Goal: Task Accomplishment & Management: Use online tool/utility

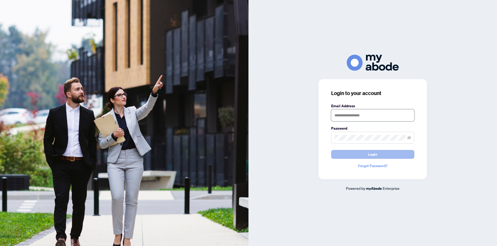
type input "**********"
click at [362, 155] on button "Login" at bounding box center [372, 154] width 83 height 9
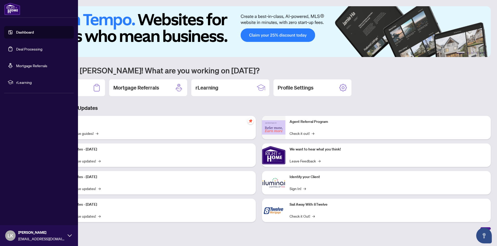
click at [34, 50] on link "Deal Processing" at bounding box center [29, 49] width 26 height 5
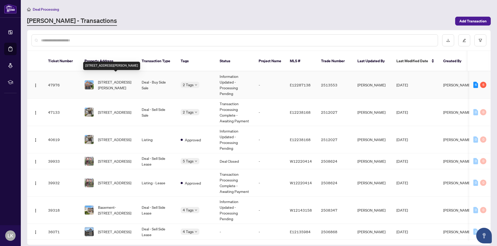
click at [124, 79] on span "[STREET_ADDRESS][PERSON_NAME]" at bounding box center [115, 84] width 35 height 11
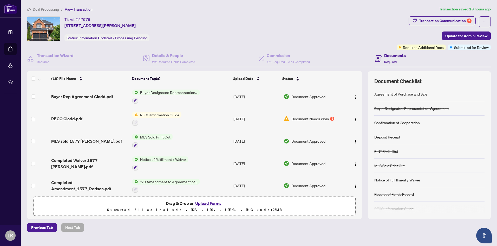
scroll to position [182, 0]
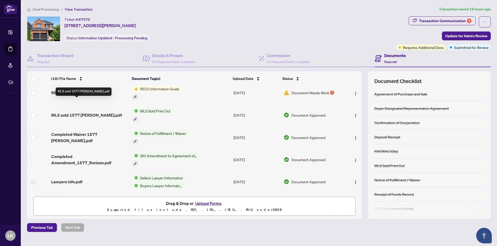
click at [76, 112] on span "MLS sold 1577 [PERSON_NAME].pdf" at bounding box center [86, 115] width 71 height 6
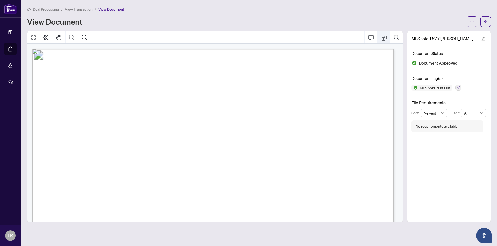
click at [385, 38] on icon "Print" at bounding box center [384, 37] width 6 height 6
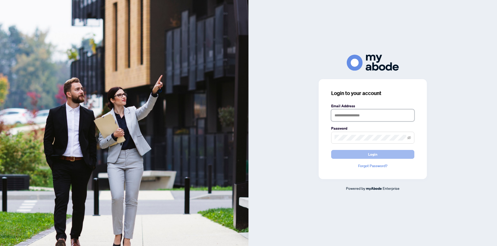
type input "**********"
click at [382, 153] on button "Login" at bounding box center [372, 154] width 83 height 9
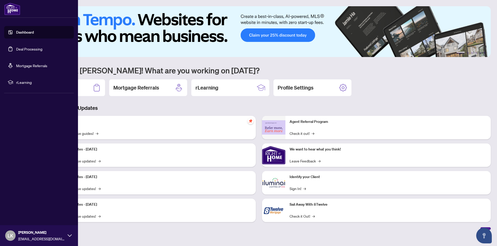
click at [31, 49] on link "Deal Processing" at bounding box center [29, 49] width 26 height 5
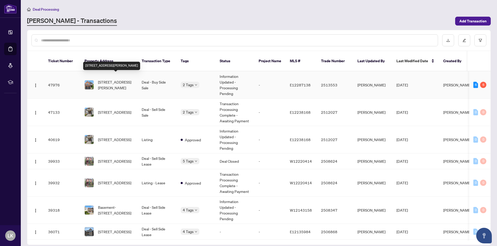
click at [129, 79] on span "[STREET_ADDRESS][PERSON_NAME]" at bounding box center [115, 84] width 35 height 11
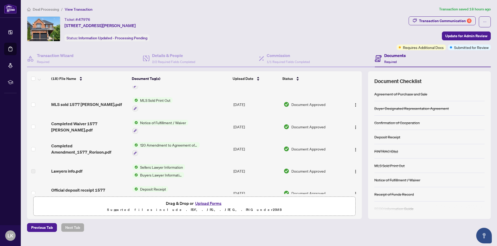
scroll to position [180, 0]
